Goal: Task Accomplishment & Management: Manage account settings

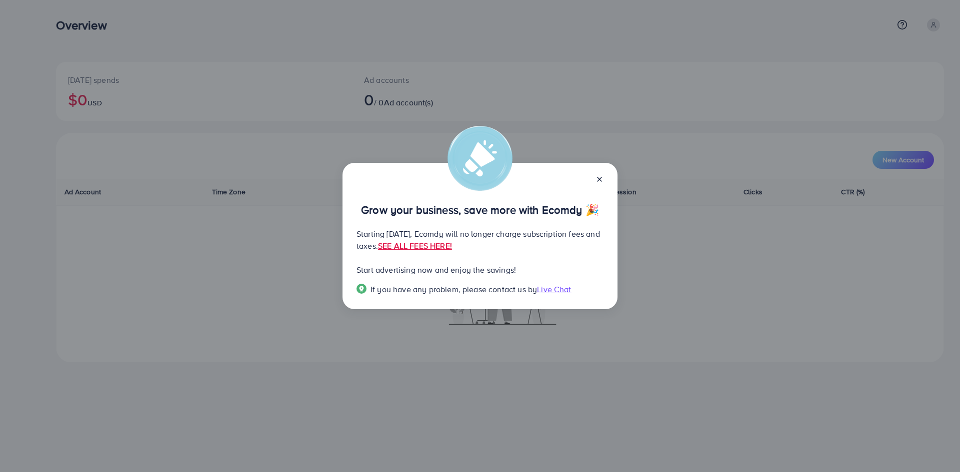
click at [598, 182] on icon at bounding box center [599, 179] width 8 height 8
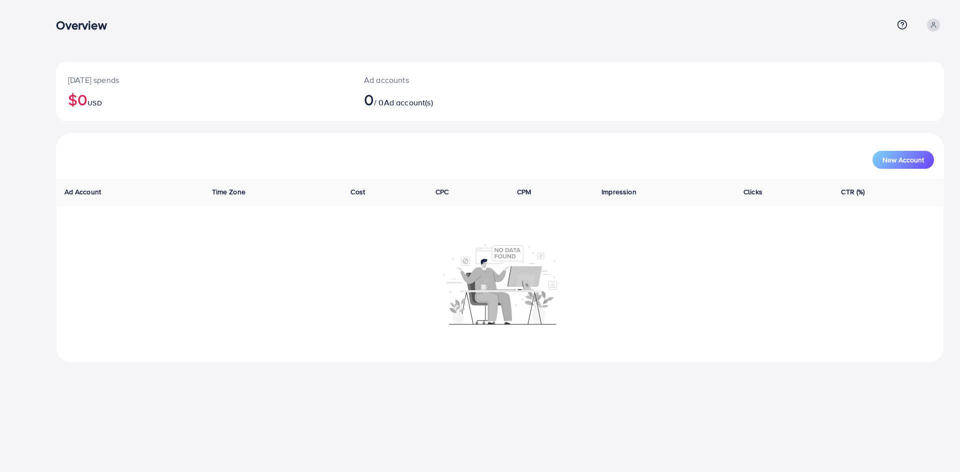
click at [75, 28] on h3 "Overview" at bounding box center [85, 25] width 58 height 14
click at [594, 87] on div "[DATE] spends $0 USD Ad accounts 0 / 0 Ad account(s)" at bounding box center [500, 91] width 888 height 59
click at [686, 157] on div "New Account" at bounding box center [500, 160] width 868 height 18
click at [921, 167] on button "New Account" at bounding box center [902, 160] width 61 height 18
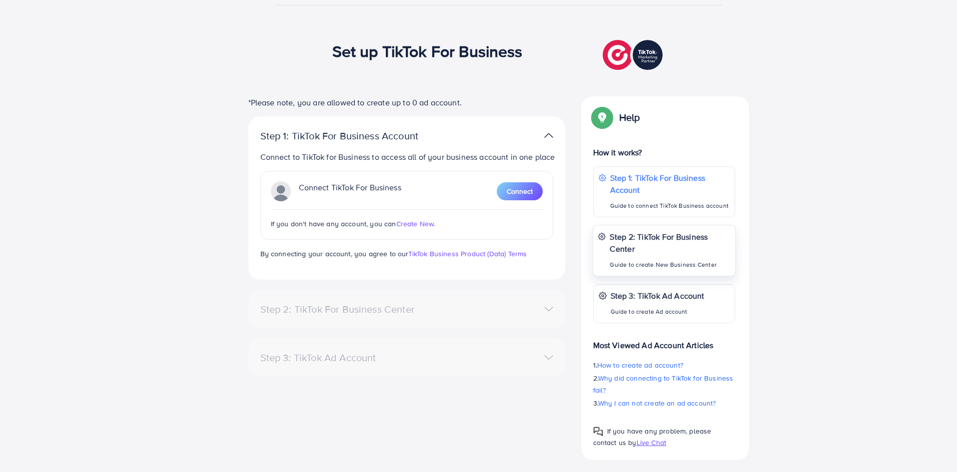
scroll to position [90, 0]
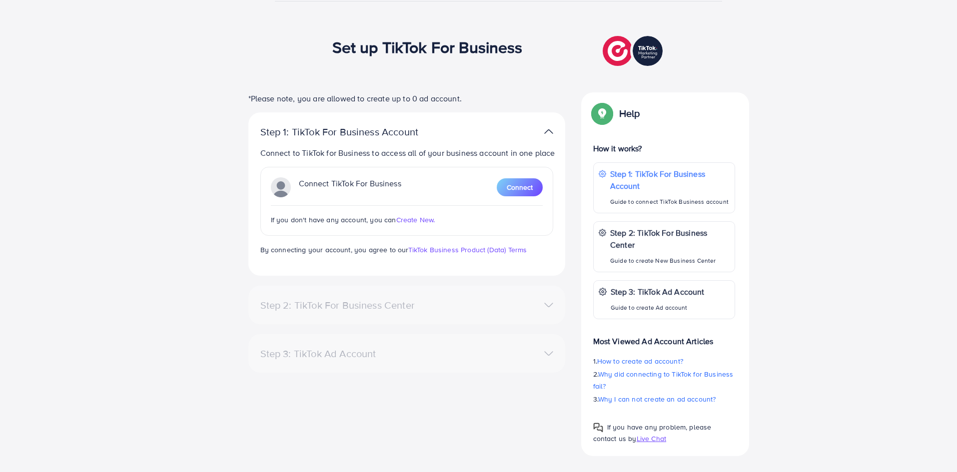
click at [609, 49] on img at bounding box center [634, 50] width 62 height 35
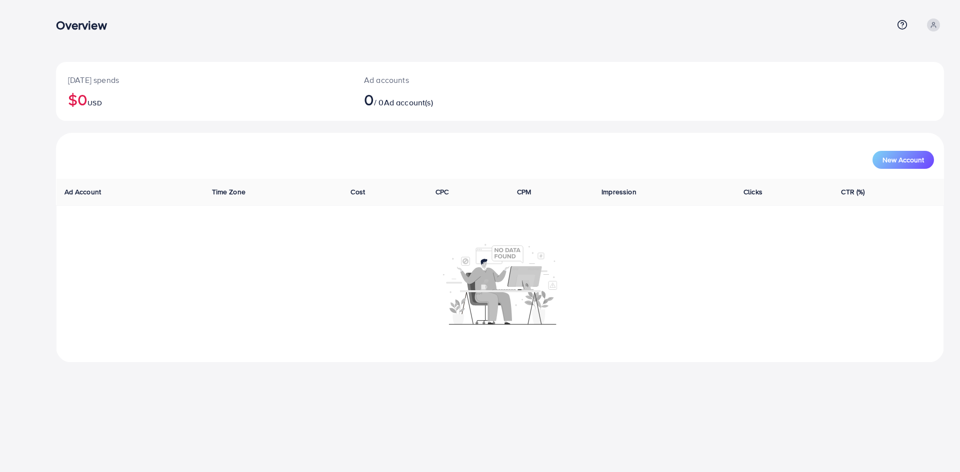
click at [0, 152] on div "Overview Help Center Contact Support Term and policy About Us Profile Log out T…" at bounding box center [480, 189] width 960 height 379
click at [934, 27] on icon at bounding box center [933, 24] width 7 height 7
click at [877, 63] on span "Profile" at bounding box center [881, 59] width 23 height 12
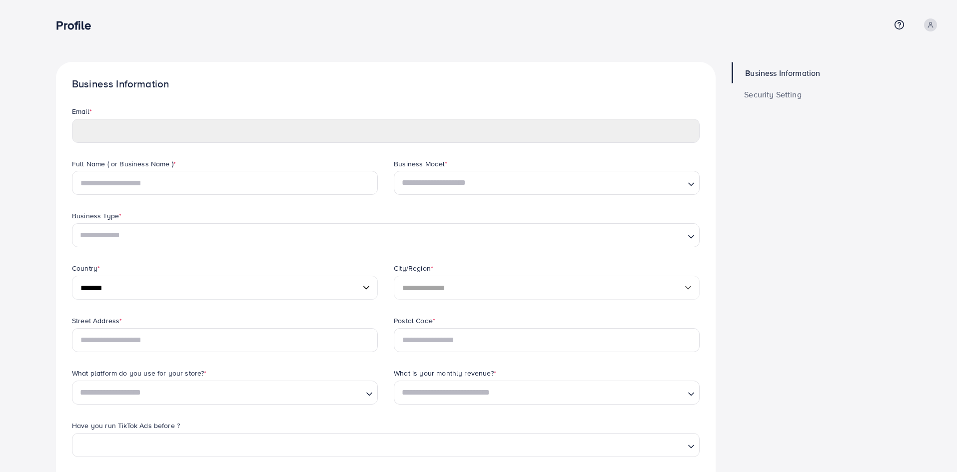
click at [779, 96] on span "Security Setting" at bounding box center [772, 94] width 57 height 8
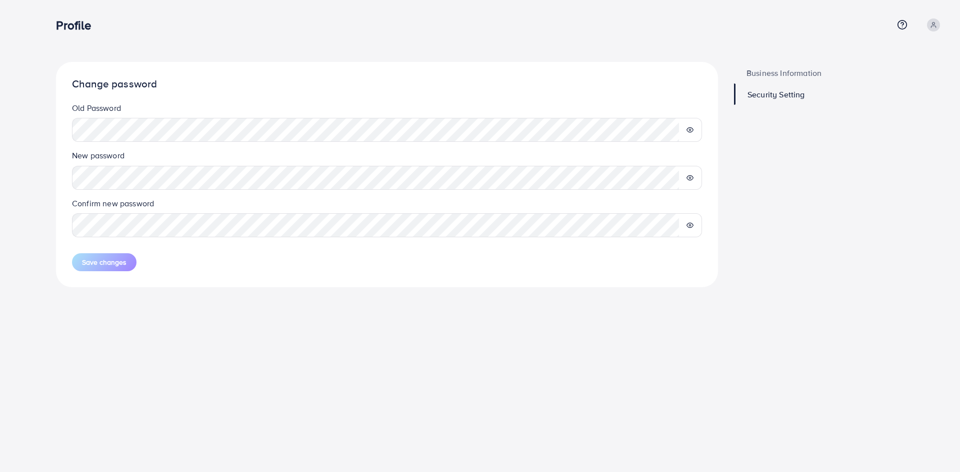
click at [781, 87] on link "Security Setting" at bounding box center [839, 93] width 210 height 21
click at [690, 130] on icon at bounding box center [689, 129] width 7 height 7
click at [690, 130] on line at bounding box center [690, 130] width 6 height 6
click at [794, 71] on span "Business Information" at bounding box center [783, 73] width 75 height 8
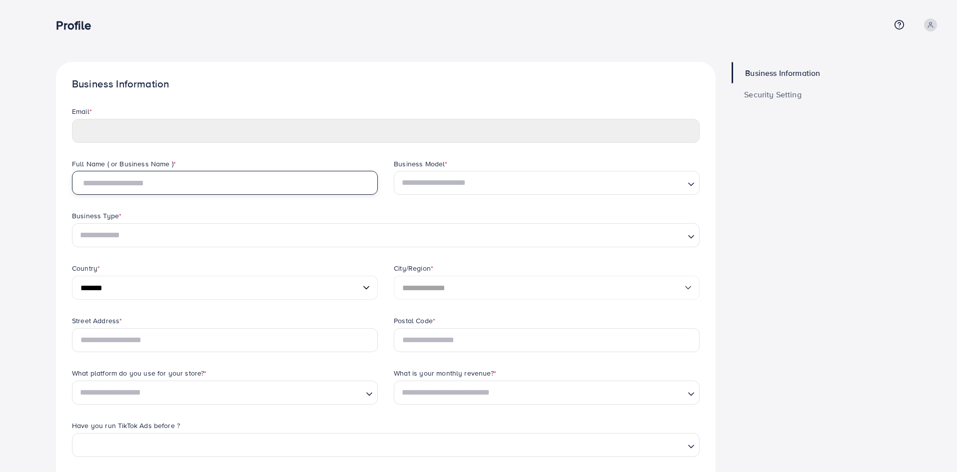
click at [178, 174] on input "text" at bounding box center [225, 183] width 306 height 24
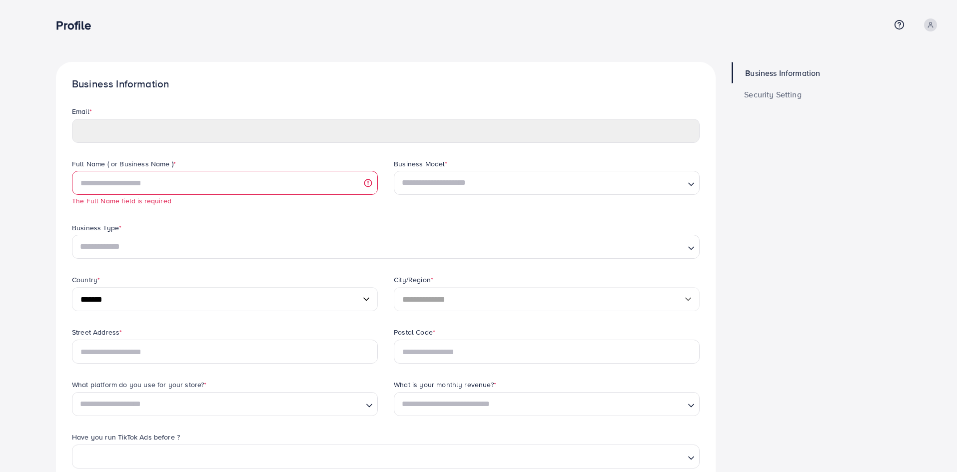
click at [169, 143] on div "Email *" at bounding box center [386, 132] width 644 height 52
